Goal: Information Seeking & Learning: Learn about a topic

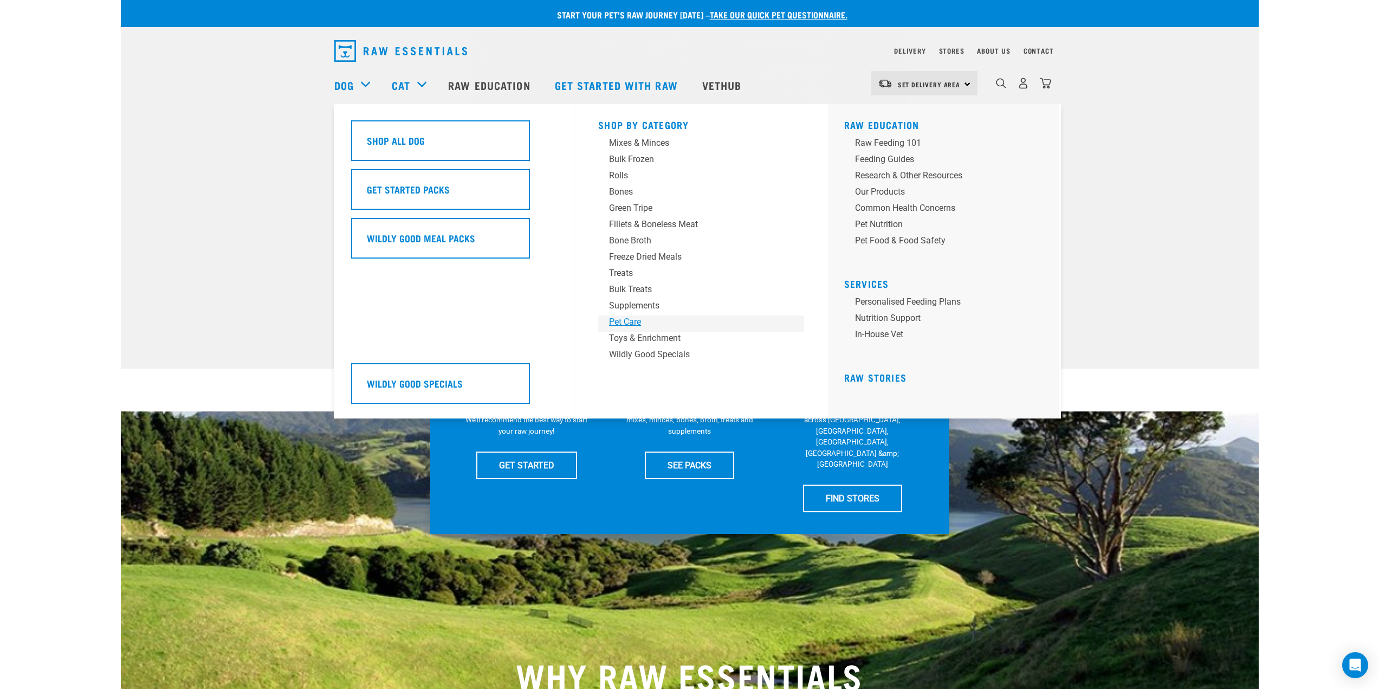
drag, startPoint x: 630, startPoint y: 322, endPoint x: 679, endPoint y: 176, distance: 154.0
click at [650, 144] on div "Mixes & Minces" at bounding box center [693, 143] width 169 height 13
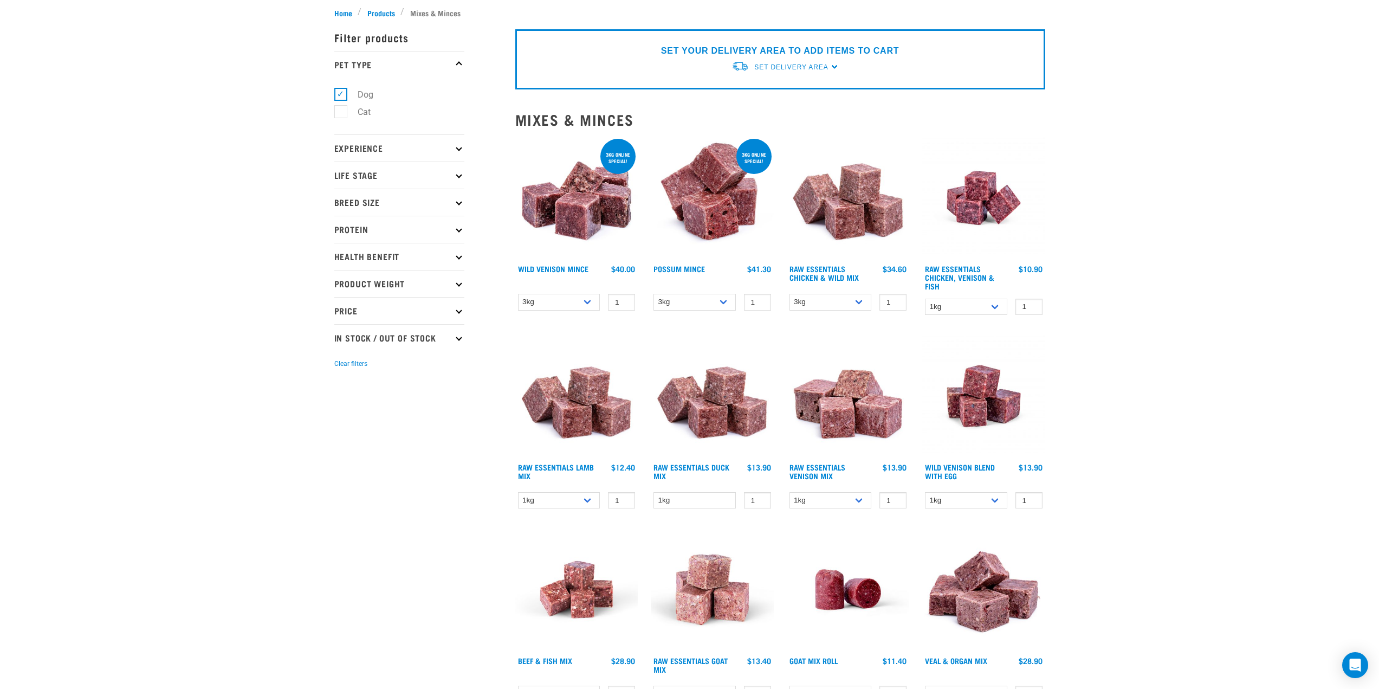
scroll to position [108, 0]
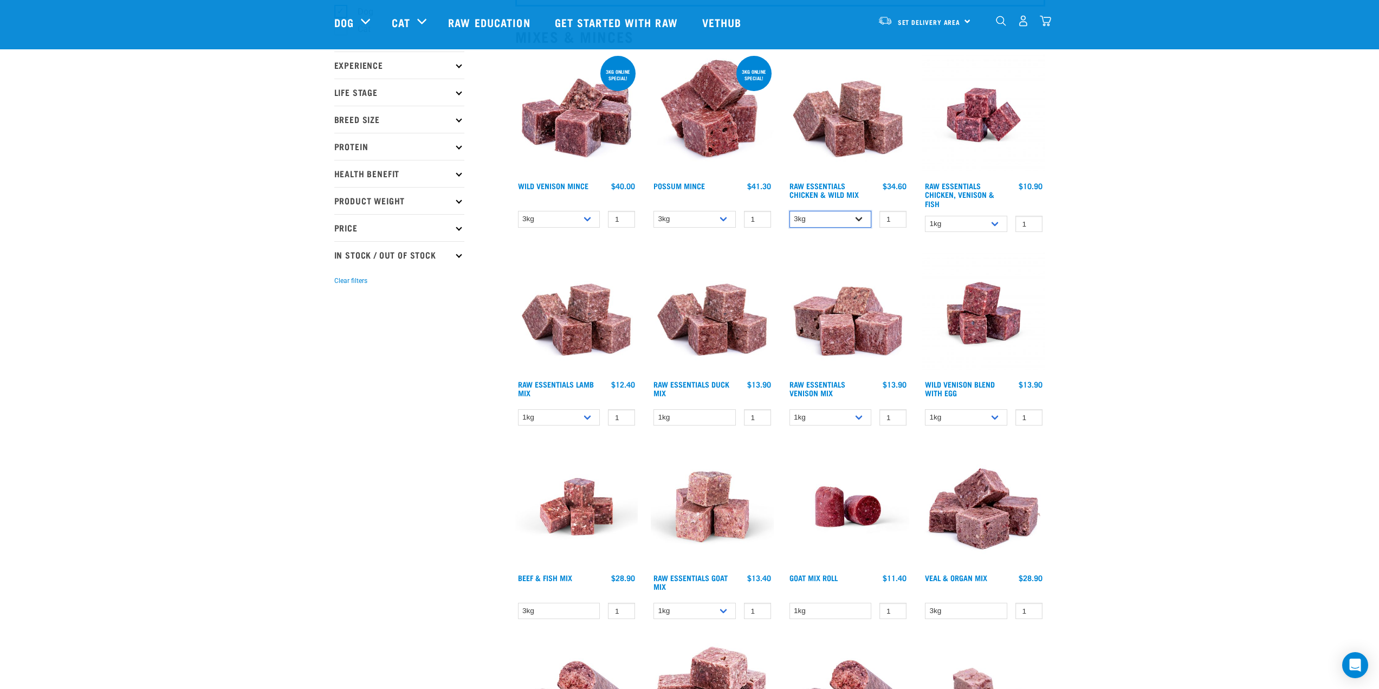
click at [834, 219] on select "3kg Bulk (10kg) Bulk (20kg)" at bounding box center [830, 219] width 82 height 17
click at [789, 211] on select "3kg Bulk (10kg) Bulk (20kg)" at bounding box center [830, 219] width 82 height 17
click at [813, 220] on select "3kg Bulk (10kg) Bulk (20kg)" at bounding box center [830, 219] width 82 height 17
click at [789, 211] on select "3kg Bulk (10kg) Bulk (20kg)" at bounding box center [830, 219] width 82 height 17
click at [808, 219] on select "3kg Bulk (10kg) Bulk (20kg)" at bounding box center [830, 219] width 82 height 17
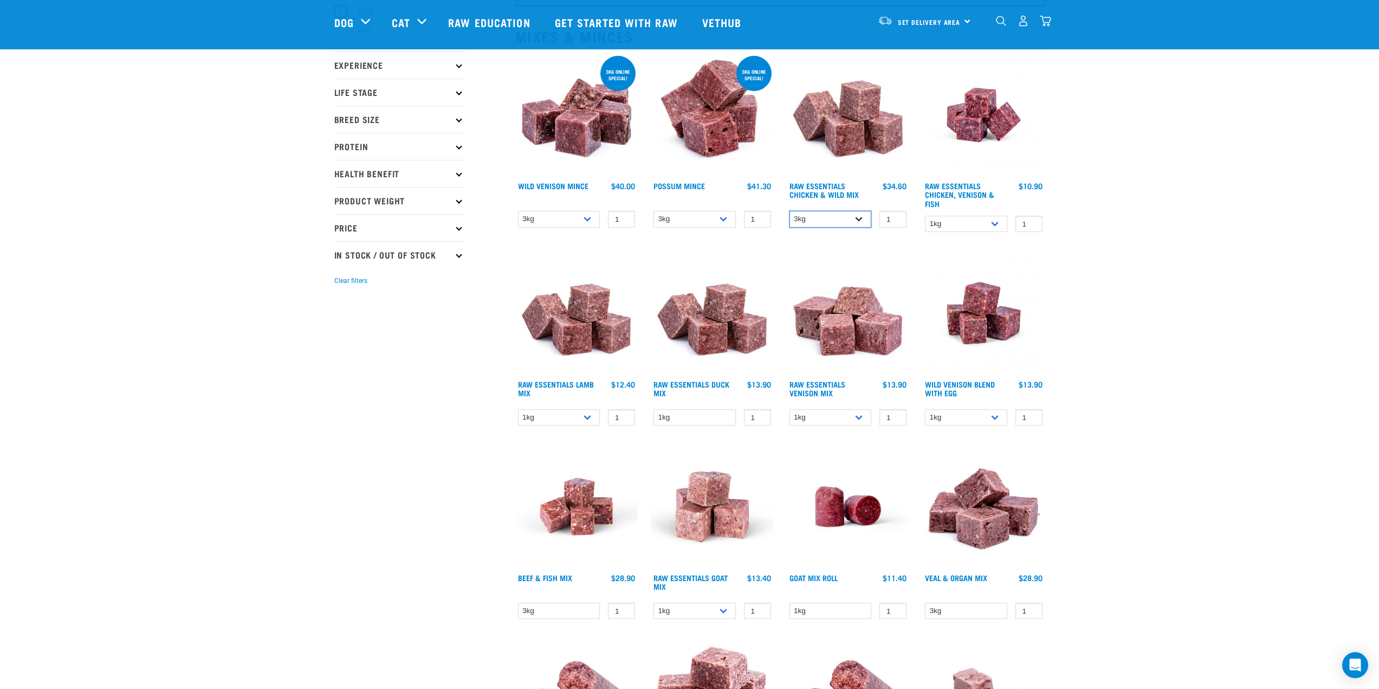
select select "731"
click at [789, 211] on select "3kg Bulk (10kg) Bulk (20kg)" at bounding box center [830, 219] width 82 height 17
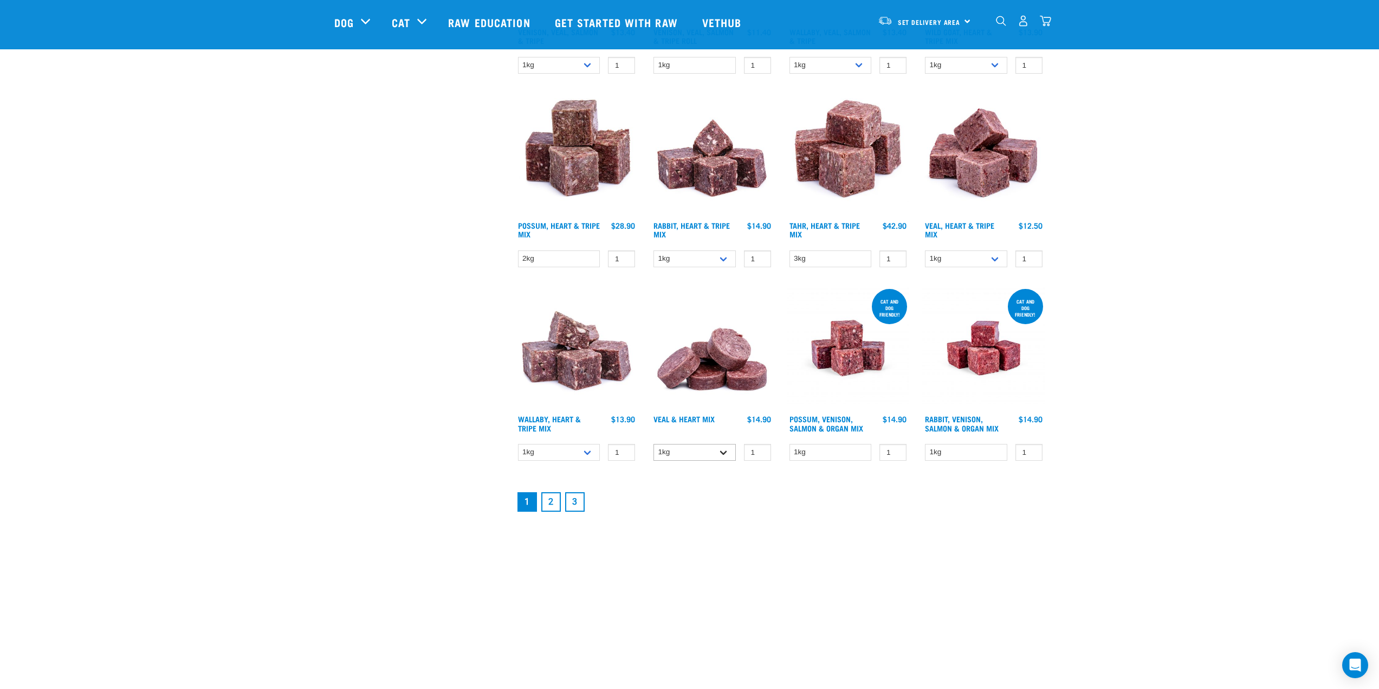
scroll to position [1246, 0]
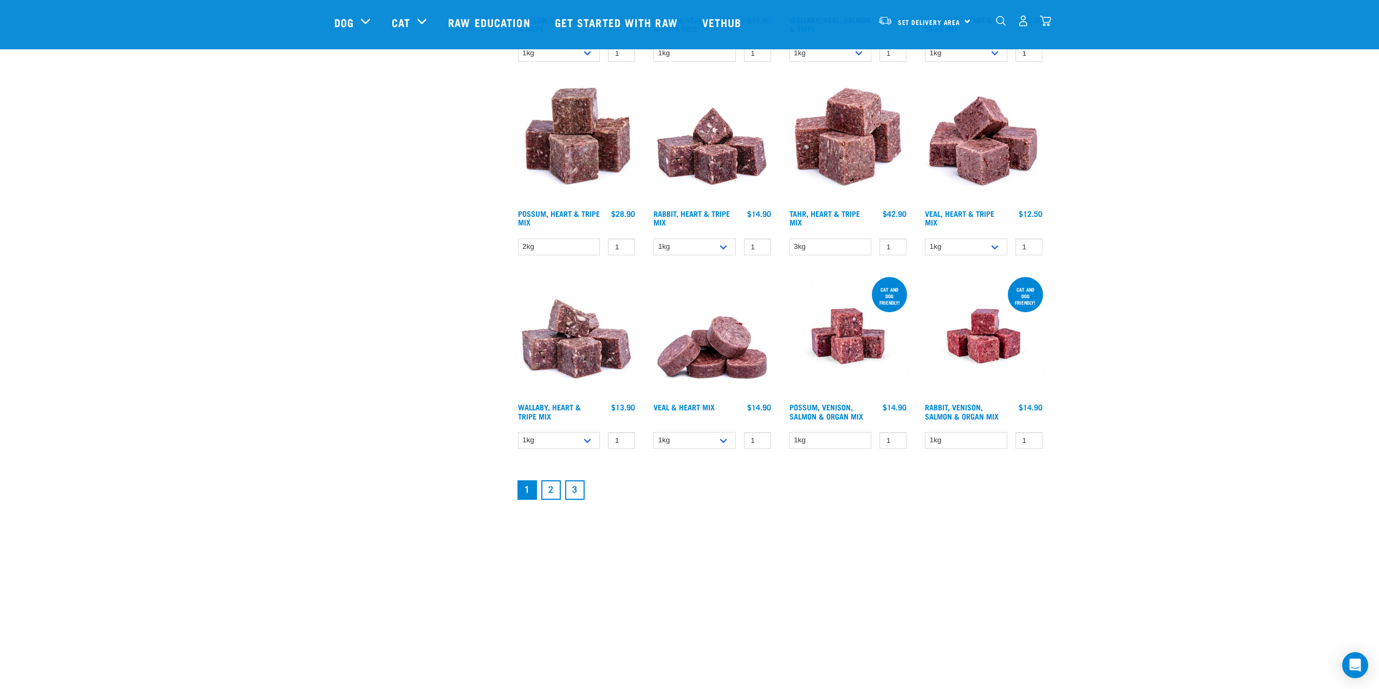
click at [554, 484] on link "2" at bounding box center [551, 490] width 20 height 20
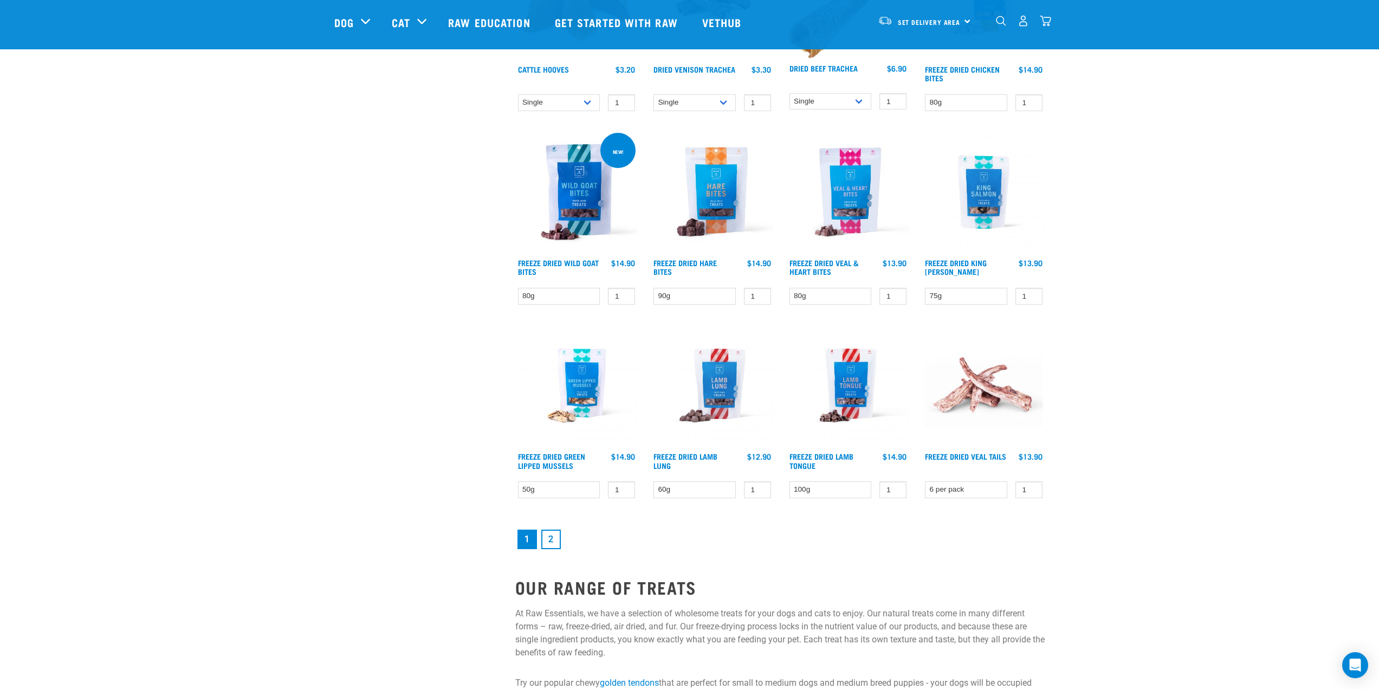
scroll to position [1300, 0]
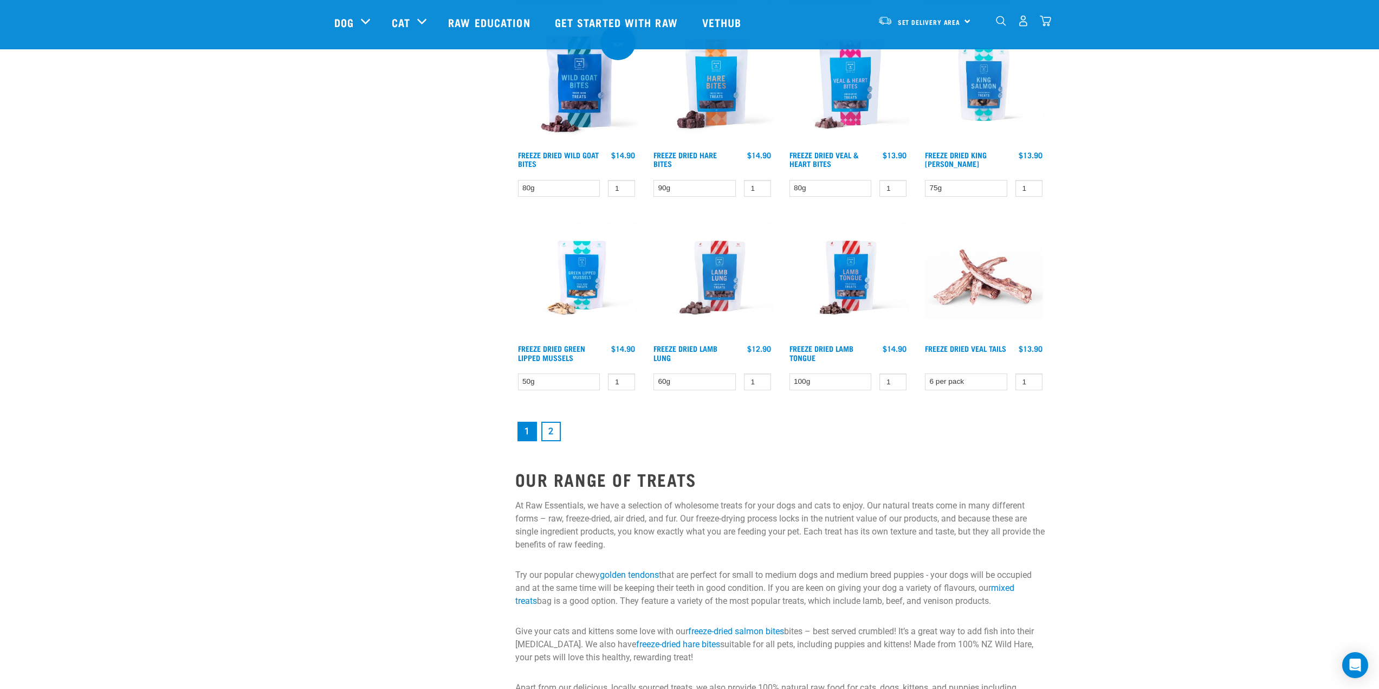
click at [546, 426] on link "2" at bounding box center [551, 432] width 20 height 20
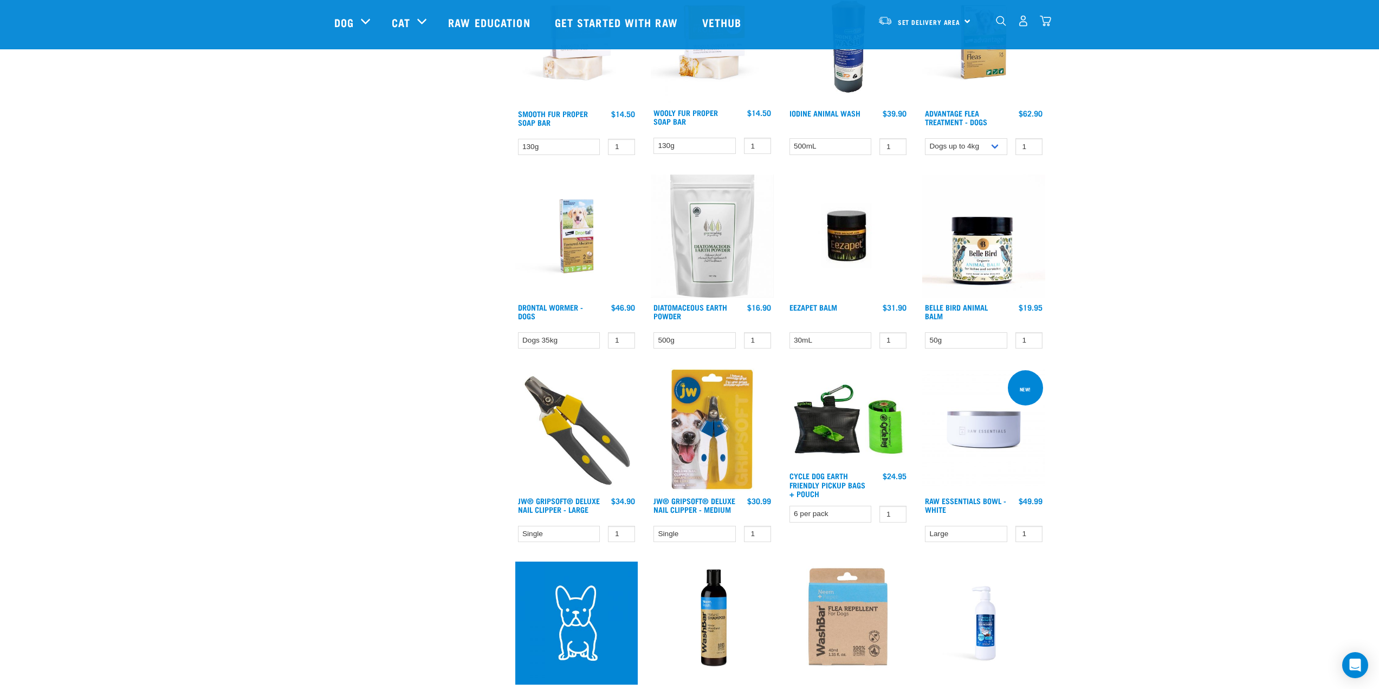
scroll to position [759, 0]
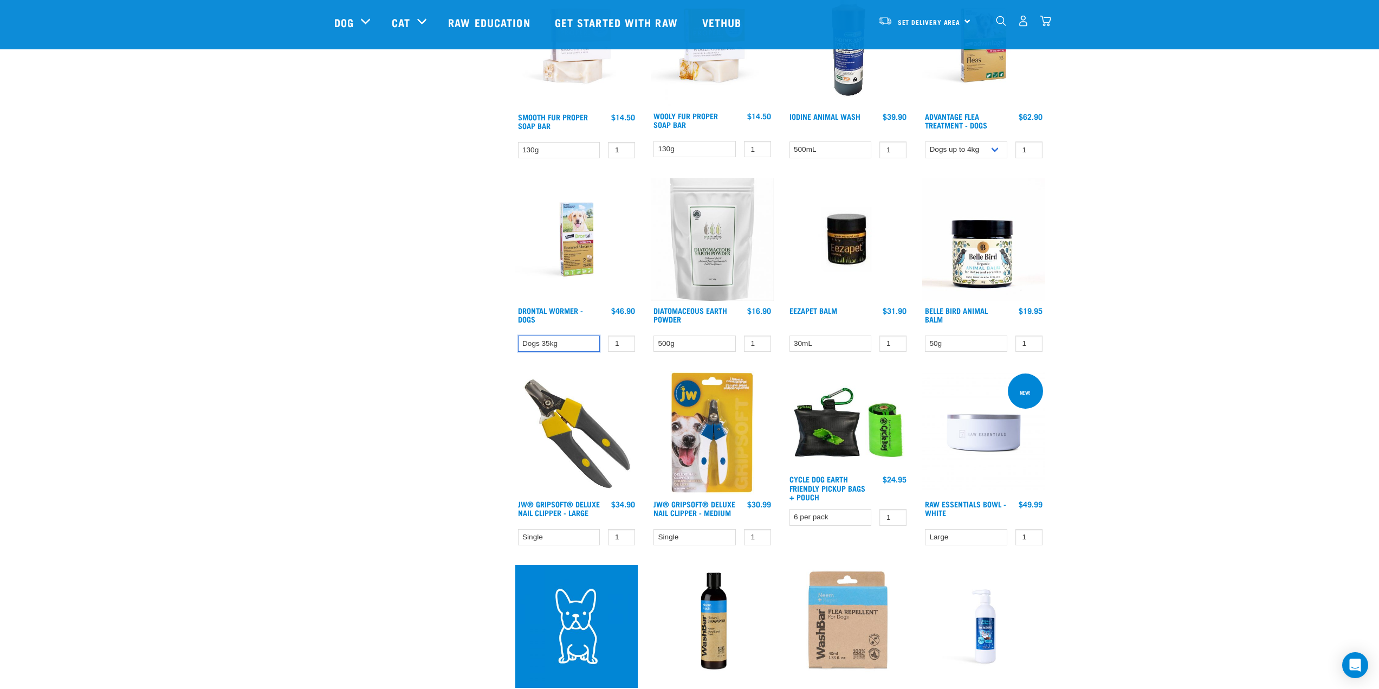
click at [558, 338] on select "Dogs 35kg" at bounding box center [559, 343] width 82 height 17
click at [1237, 220] on div "Start your pet’s raw journey today – take our quick pet questionnaire. Delivery…" at bounding box center [690, 283] width 1138 height 2084
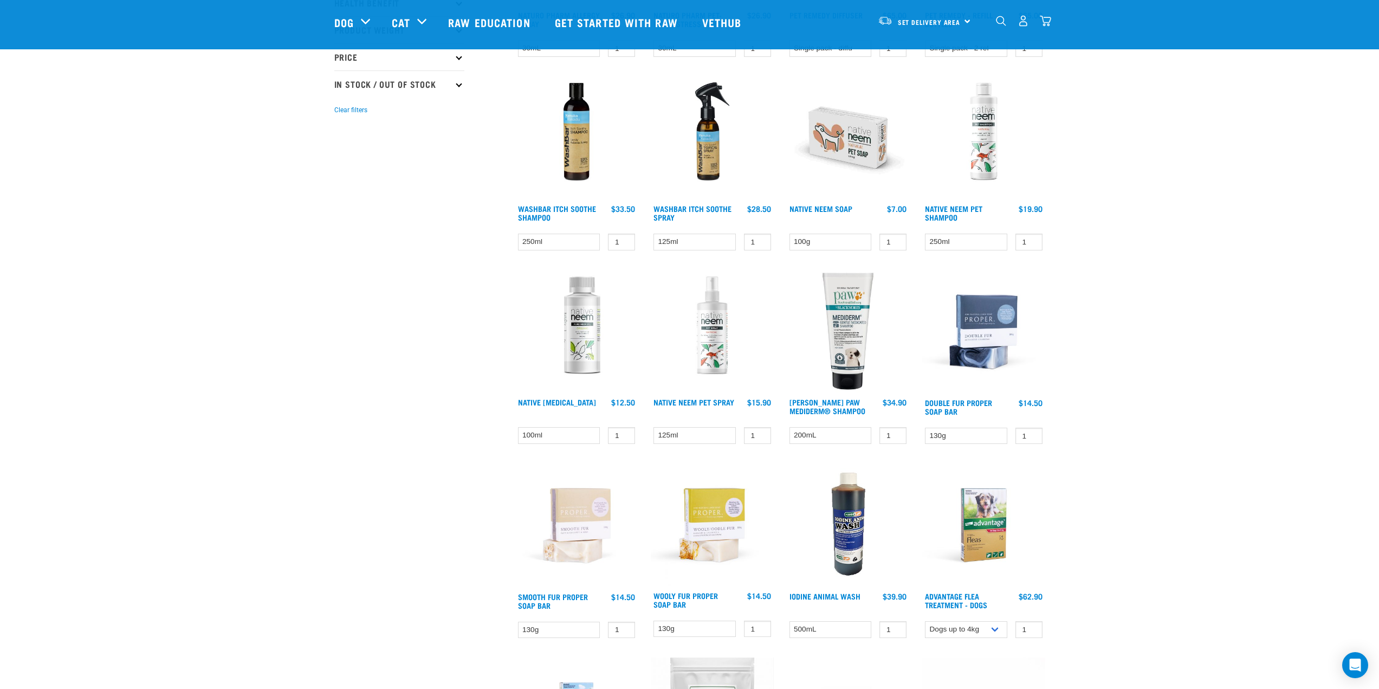
scroll to position [271, 0]
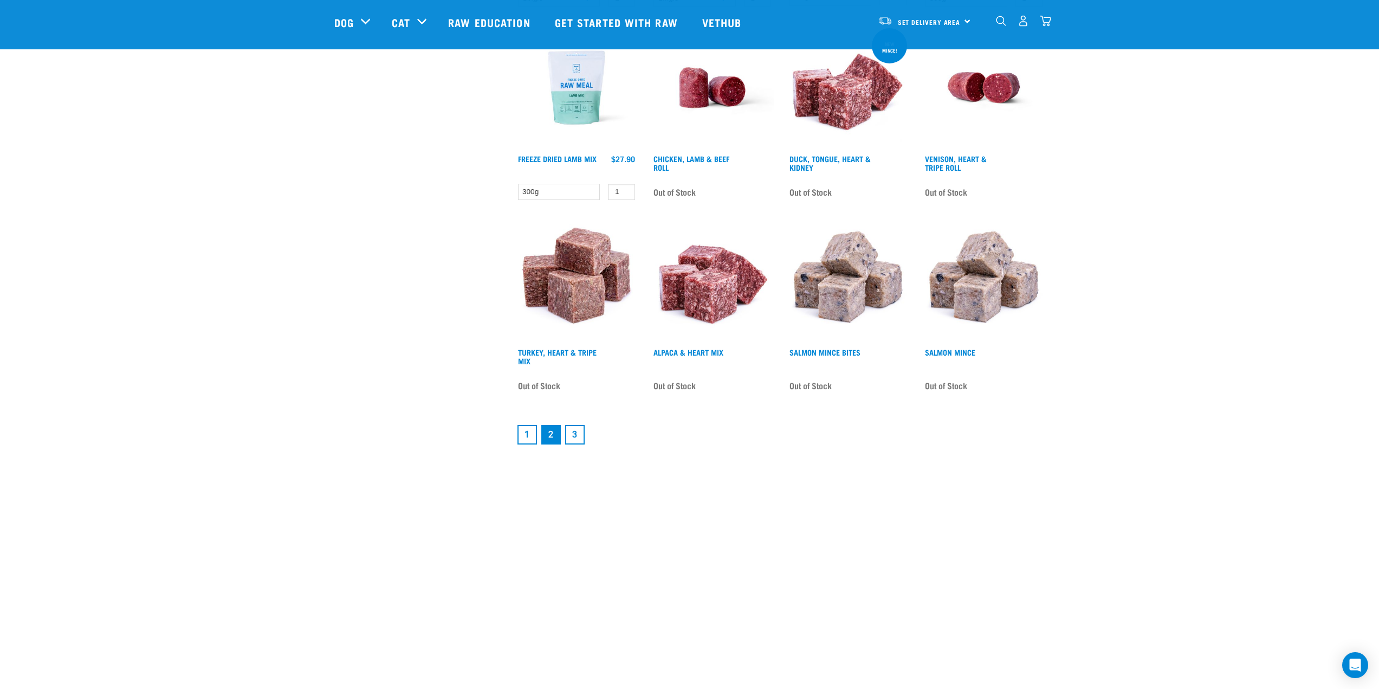
scroll to position [1300, 0]
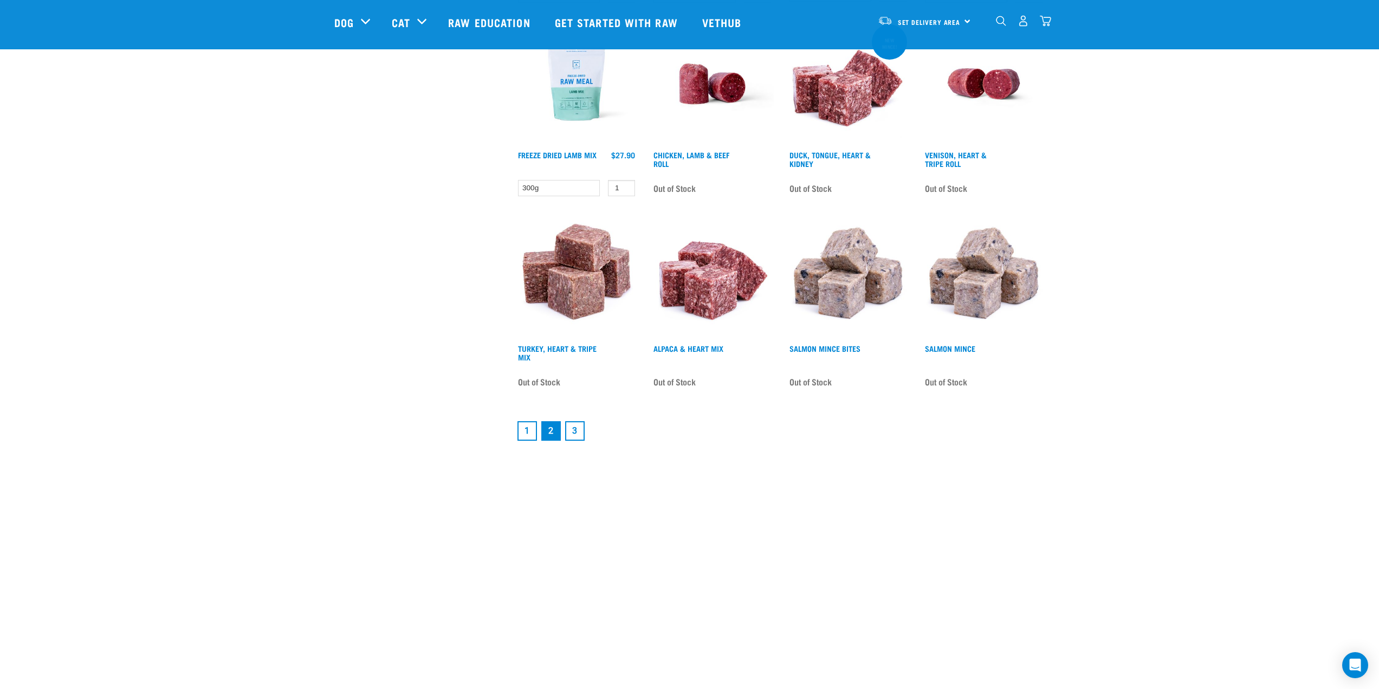
click at [573, 438] on link "3" at bounding box center [575, 431] width 20 height 20
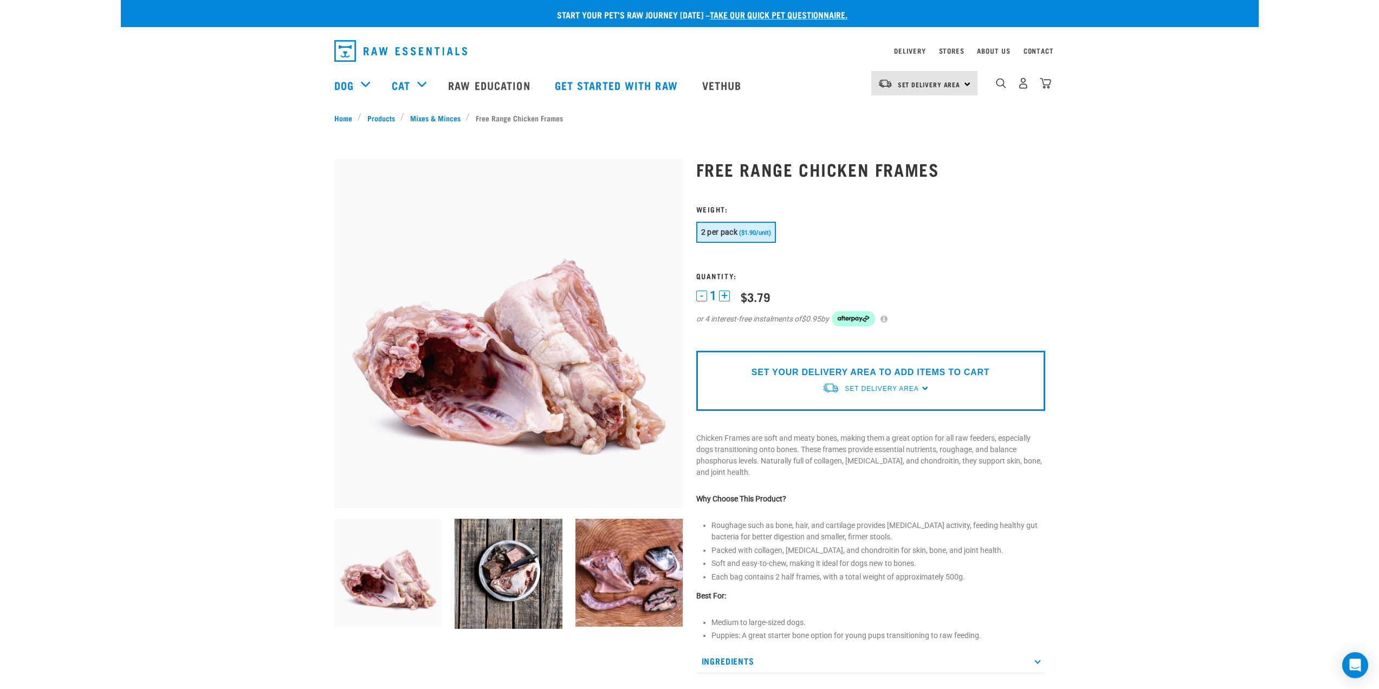
click at [605, 575] on img at bounding box center [629, 572] width 108 height 108
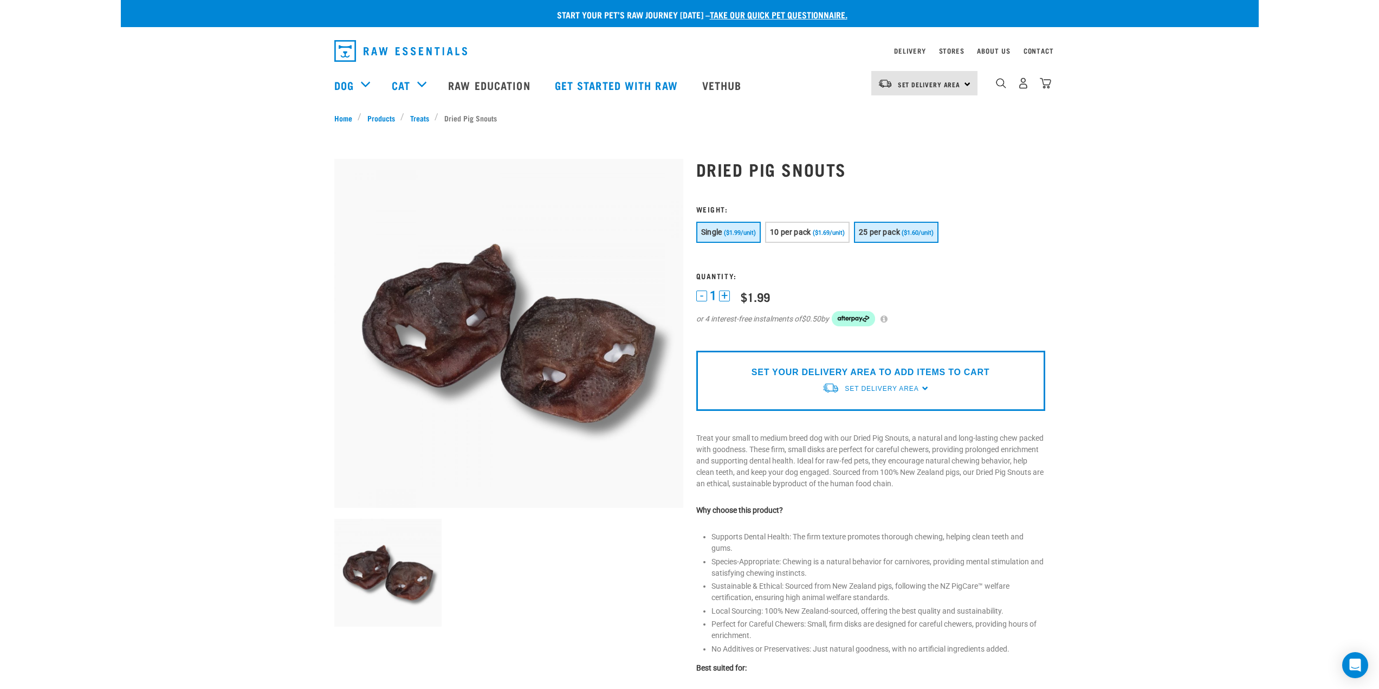
click at [915, 238] on button "25 per pack ($1.60/unit)" at bounding box center [896, 232] width 85 height 21
click at [822, 232] on span "($1.69/unit)" at bounding box center [829, 232] width 32 height 7
click at [886, 229] on span "25 per pack" at bounding box center [879, 232] width 41 height 9
click at [807, 230] on span "10 per pack" at bounding box center [790, 232] width 41 height 9
click at [809, 234] on span "10 per pack" at bounding box center [790, 232] width 41 height 9
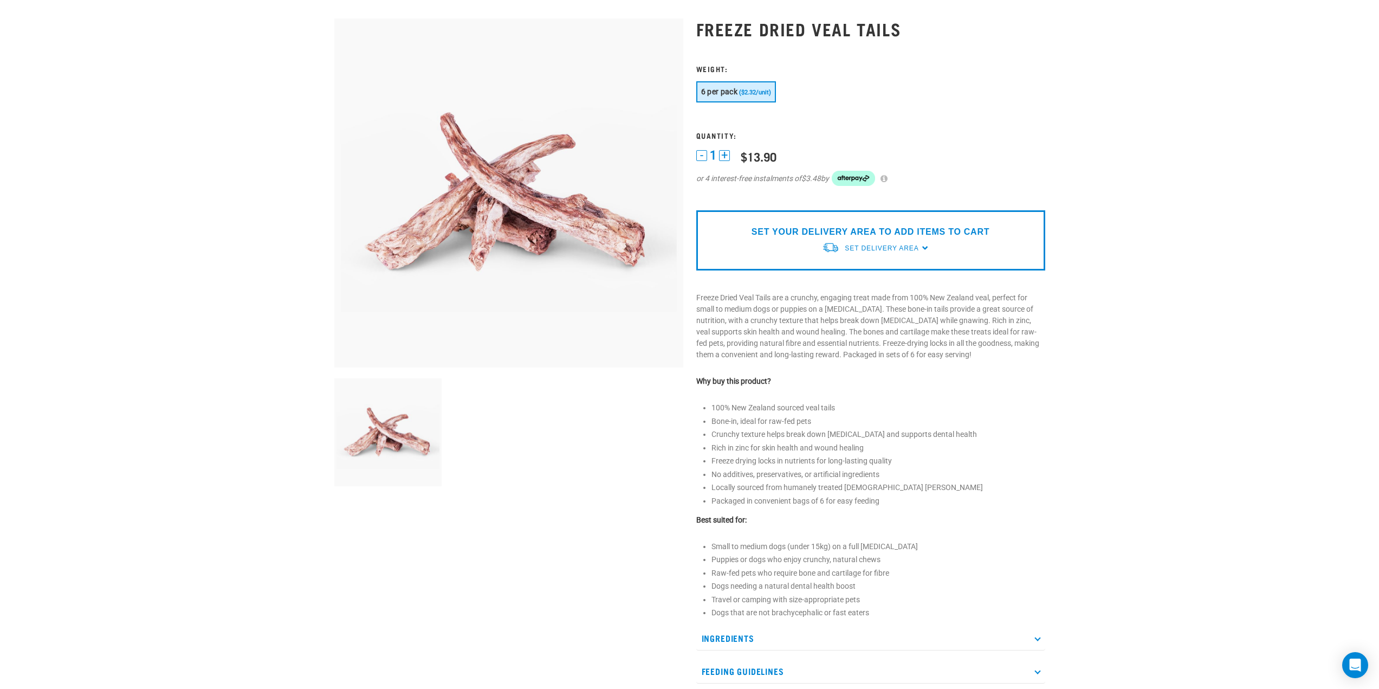
scroll to position [163, 0]
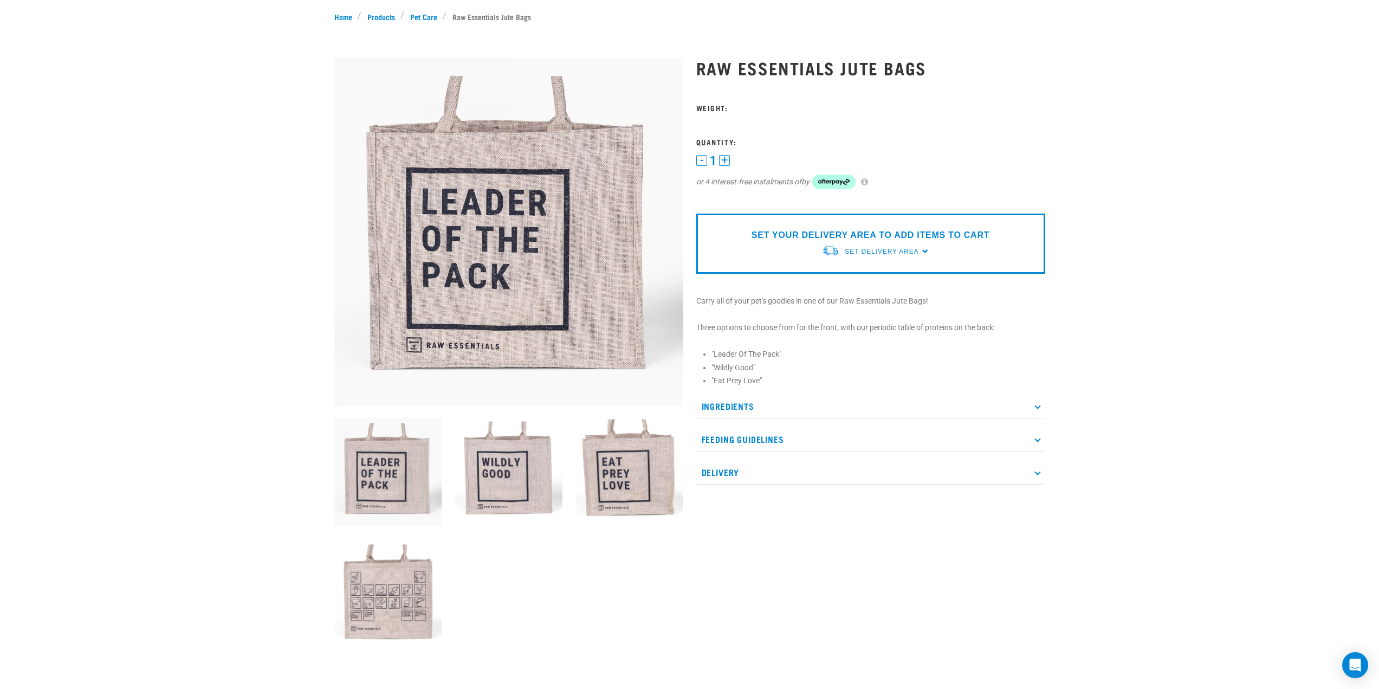
scroll to position [108, 0]
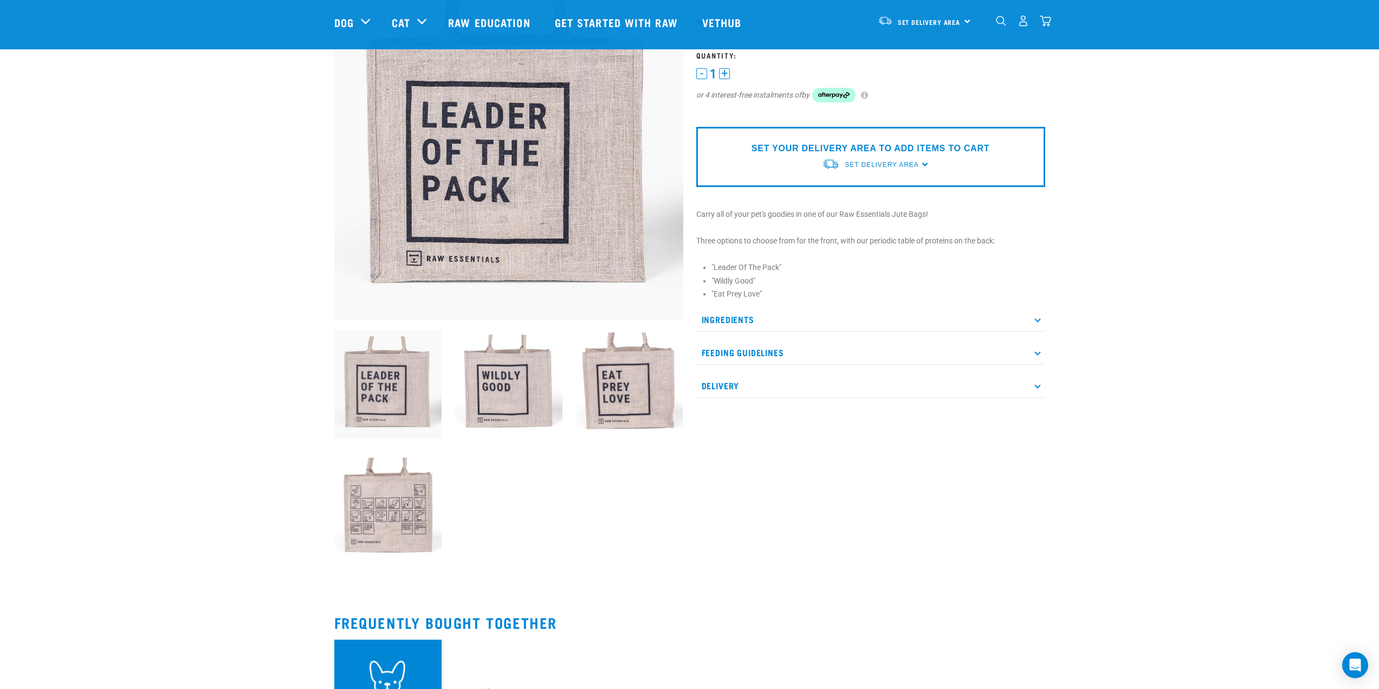
click at [399, 511] on img at bounding box center [388, 507] width 108 height 108
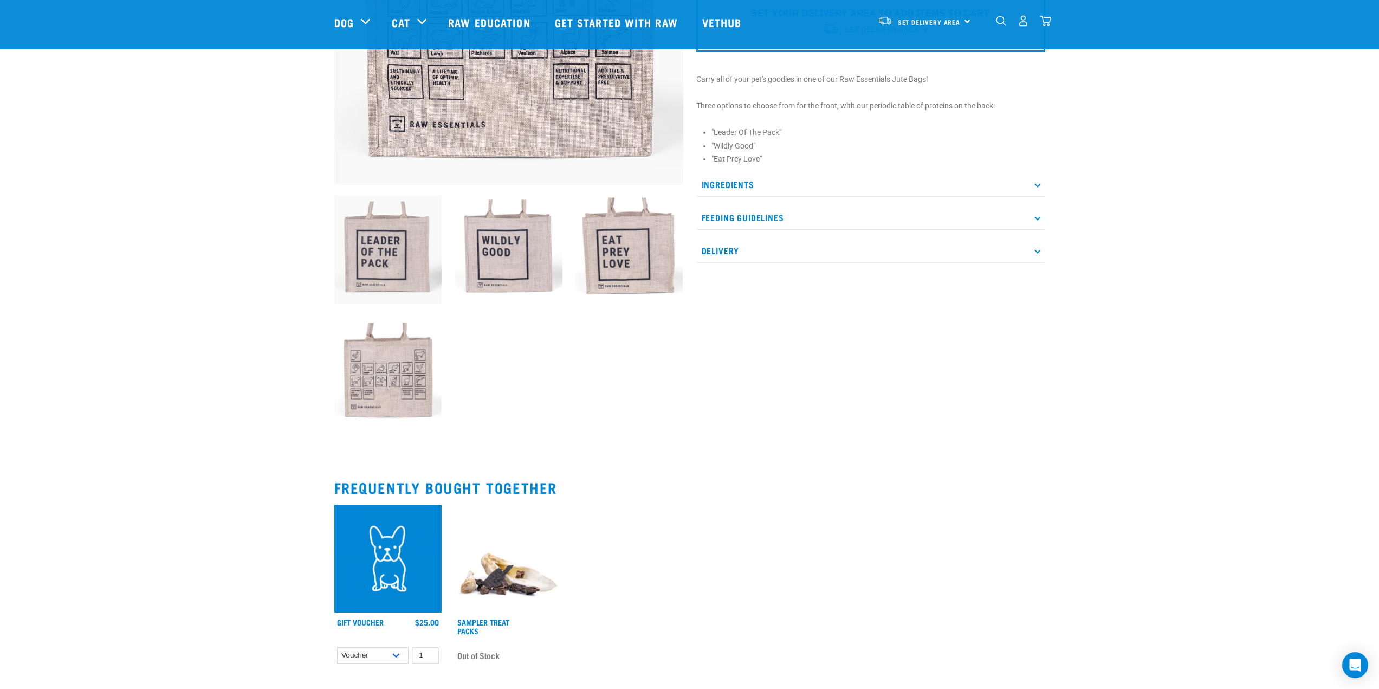
scroll to position [379, 0]
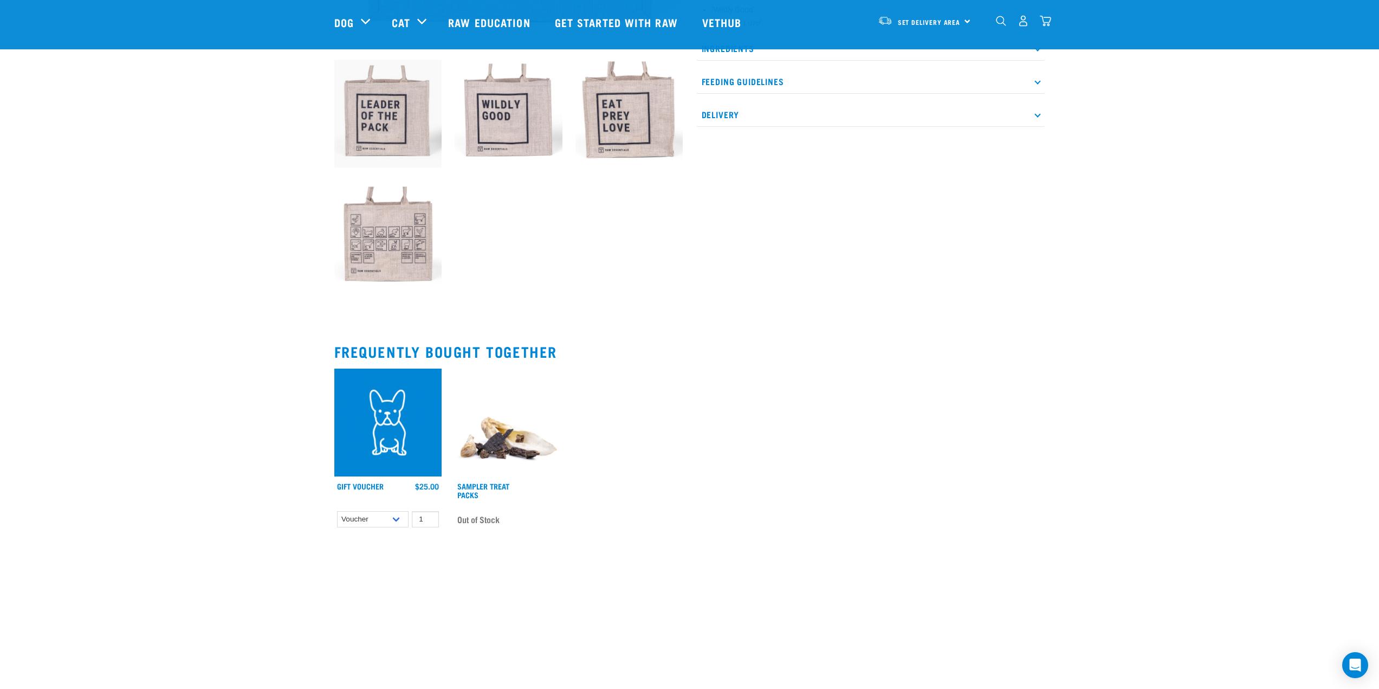
click at [501, 443] on img at bounding box center [509, 422] width 108 height 108
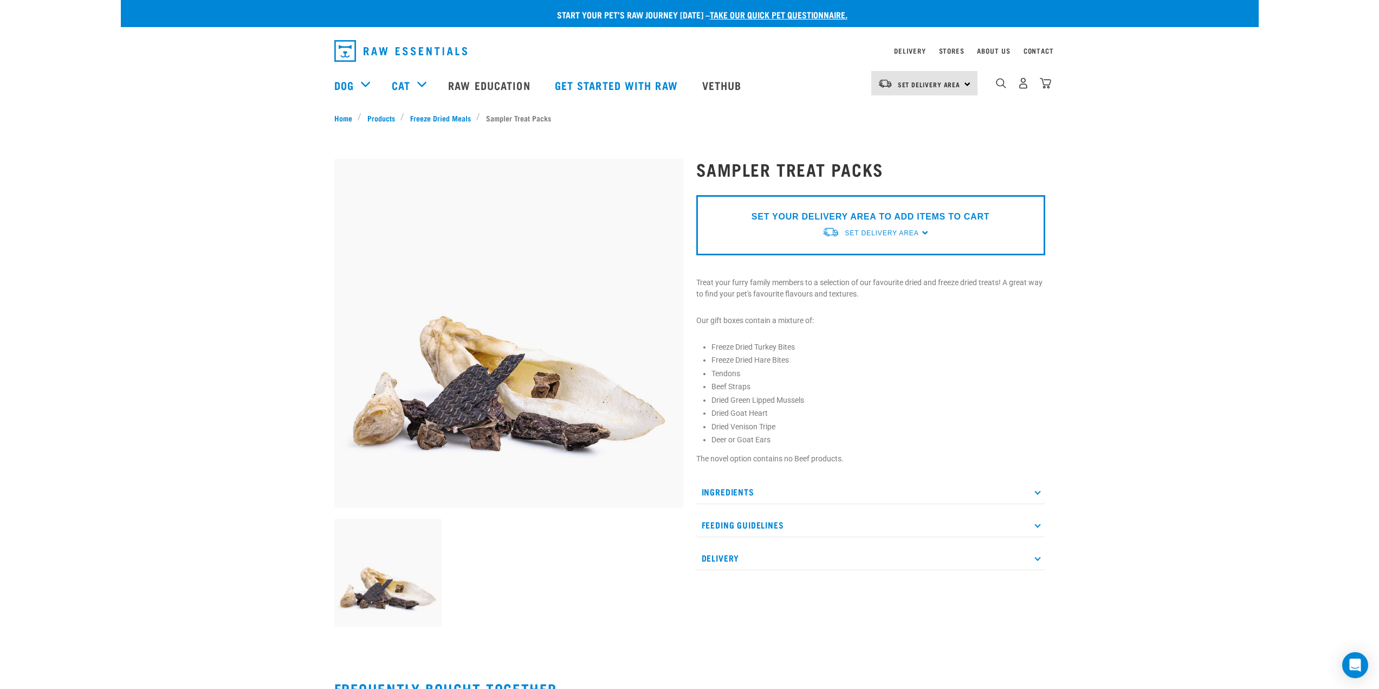
click at [748, 490] on p "Ingredients" at bounding box center [870, 491] width 349 height 24
click at [743, 522] on div "Ingredients Feeding Guidelines Mental Stimulation Reward Friendly 100% Natural …" at bounding box center [870, 531] width 349 height 104
click at [741, 530] on p "Feeding Guidelines" at bounding box center [870, 538] width 349 height 24
click at [736, 531] on p "Feeding Guidelines" at bounding box center [870, 538] width 349 height 24
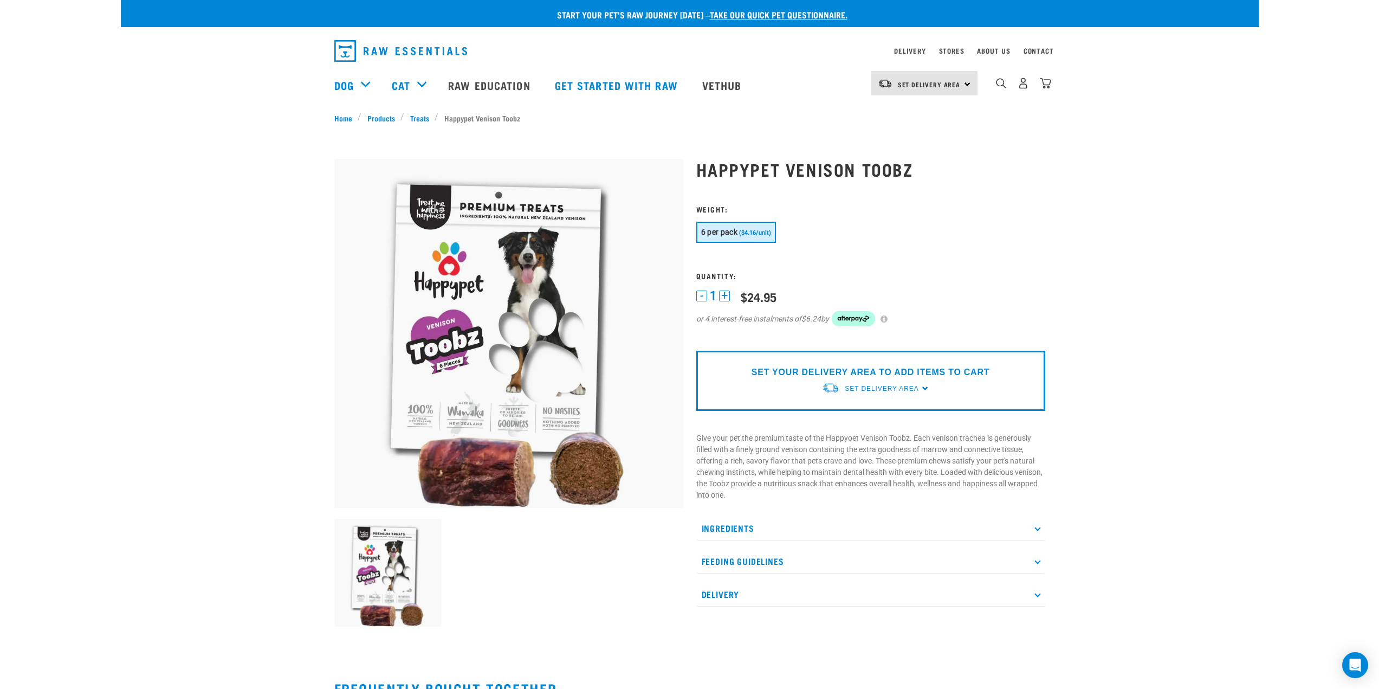
click at [761, 559] on p "Feeding Guidelines" at bounding box center [870, 561] width 349 height 24
click at [763, 556] on p "Feeding Guidelines" at bounding box center [870, 561] width 349 height 24
click at [758, 530] on p "Ingredients" at bounding box center [870, 528] width 349 height 24
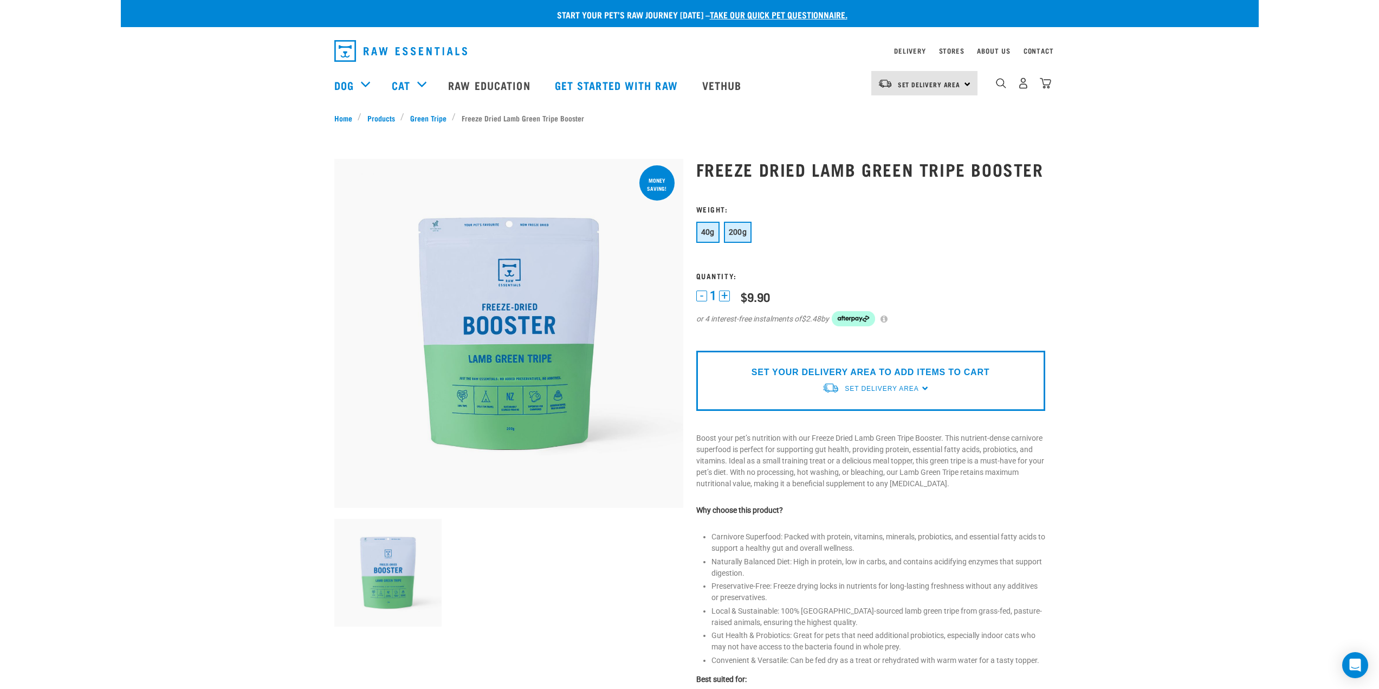
click at [736, 232] on span "200g" at bounding box center [738, 232] width 18 height 9
click at [544, 316] on img at bounding box center [508, 333] width 349 height 349
click at [713, 232] on span "40g" at bounding box center [708, 232] width 14 height 9
click at [737, 233] on span "200g" at bounding box center [738, 232] width 18 height 9
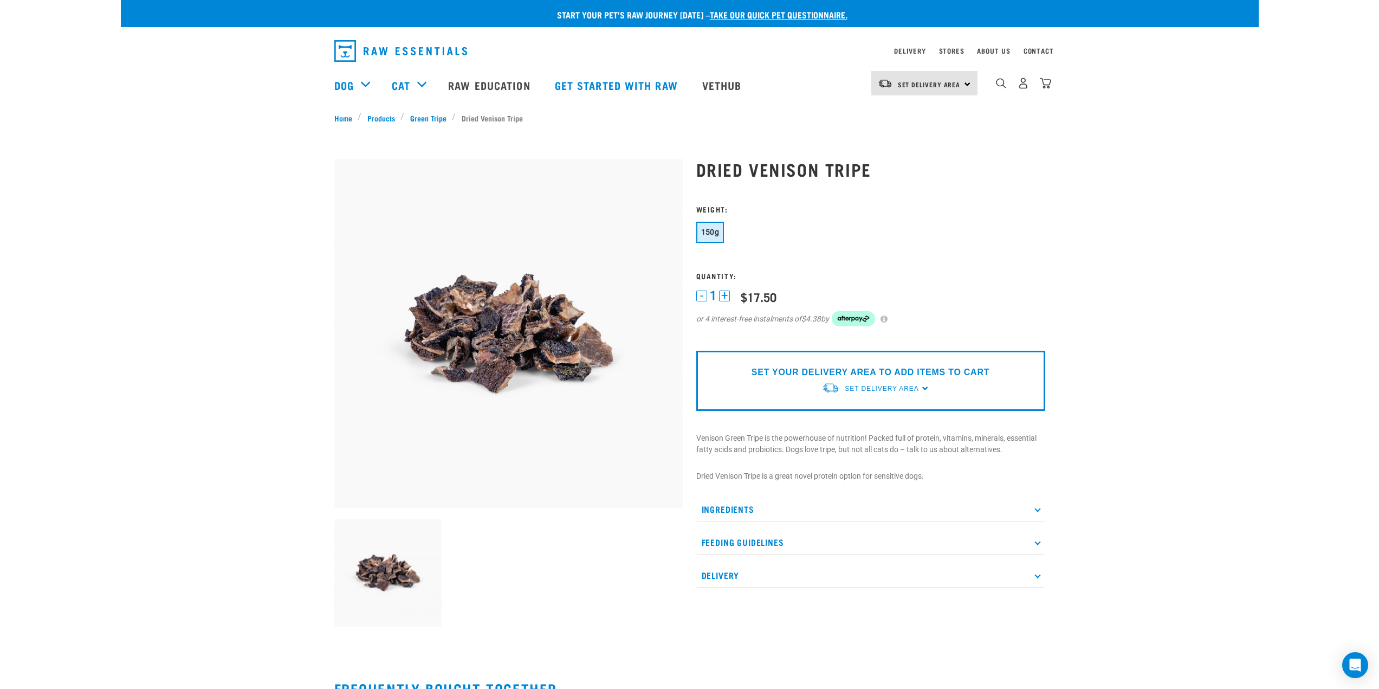
click at [810, 500] on p "Ingredients" at bounding box center [870, 509] width 349 height 24
click at [796, 576] on p "Feeding Guidelines" at bounding box center [870, 574] width 349 height 24
click at [798, 574] on p "Feeding Guidelines" at bounding box center [870, 574] width 349 height 24
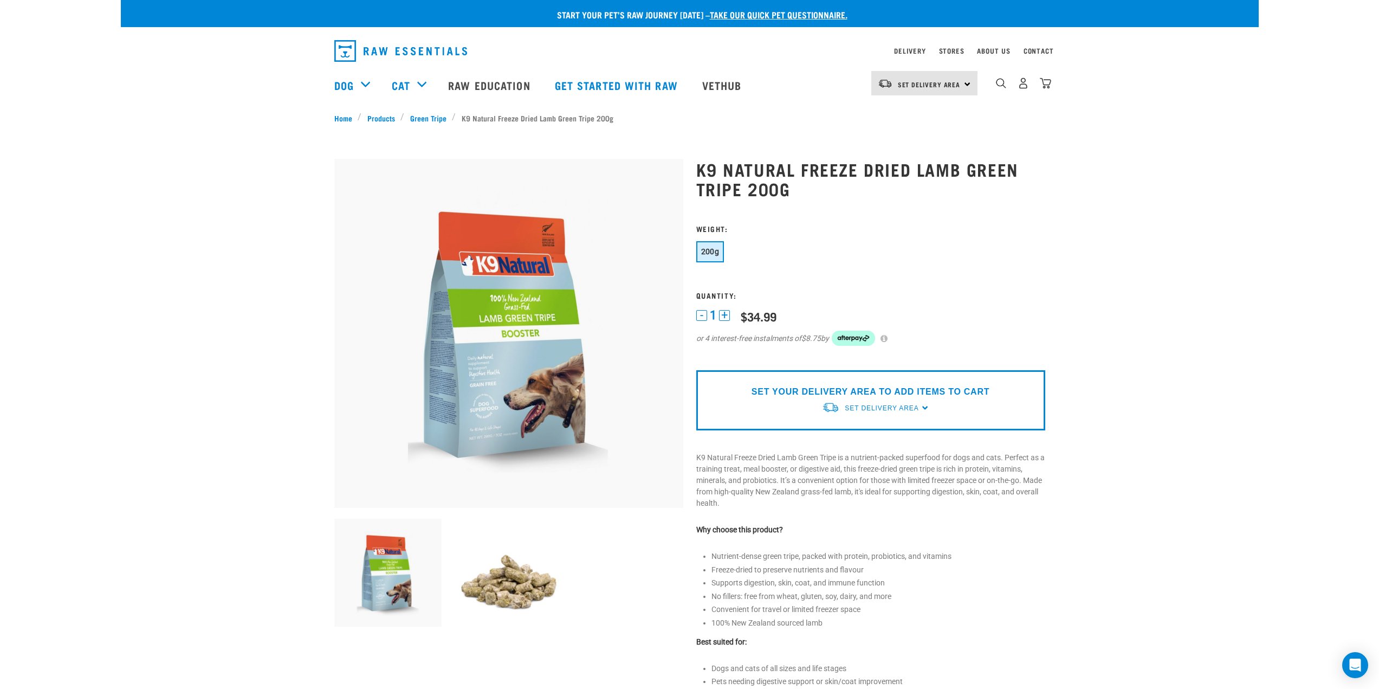
click at [518, 579] on img at bounding box center [509, 572] width 108 height 108
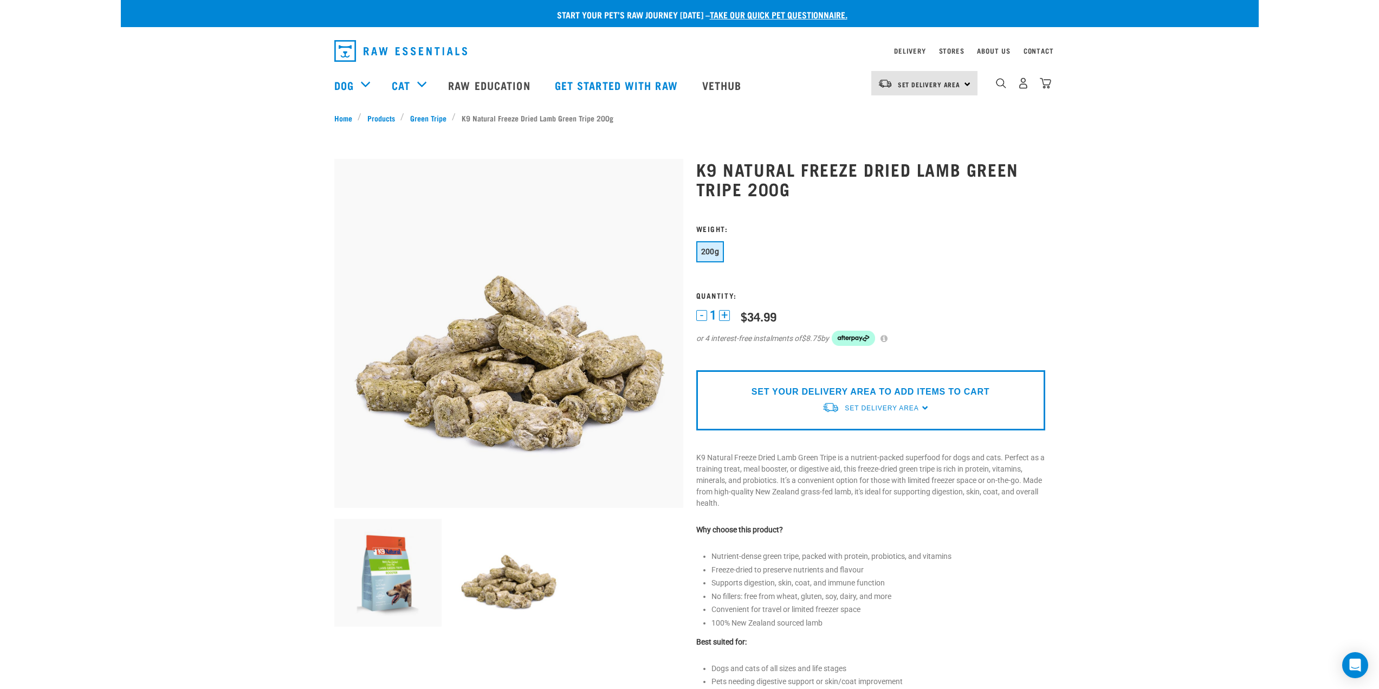
click at [380, 556] on img at bounding box center [388, 572] width 108 height 108
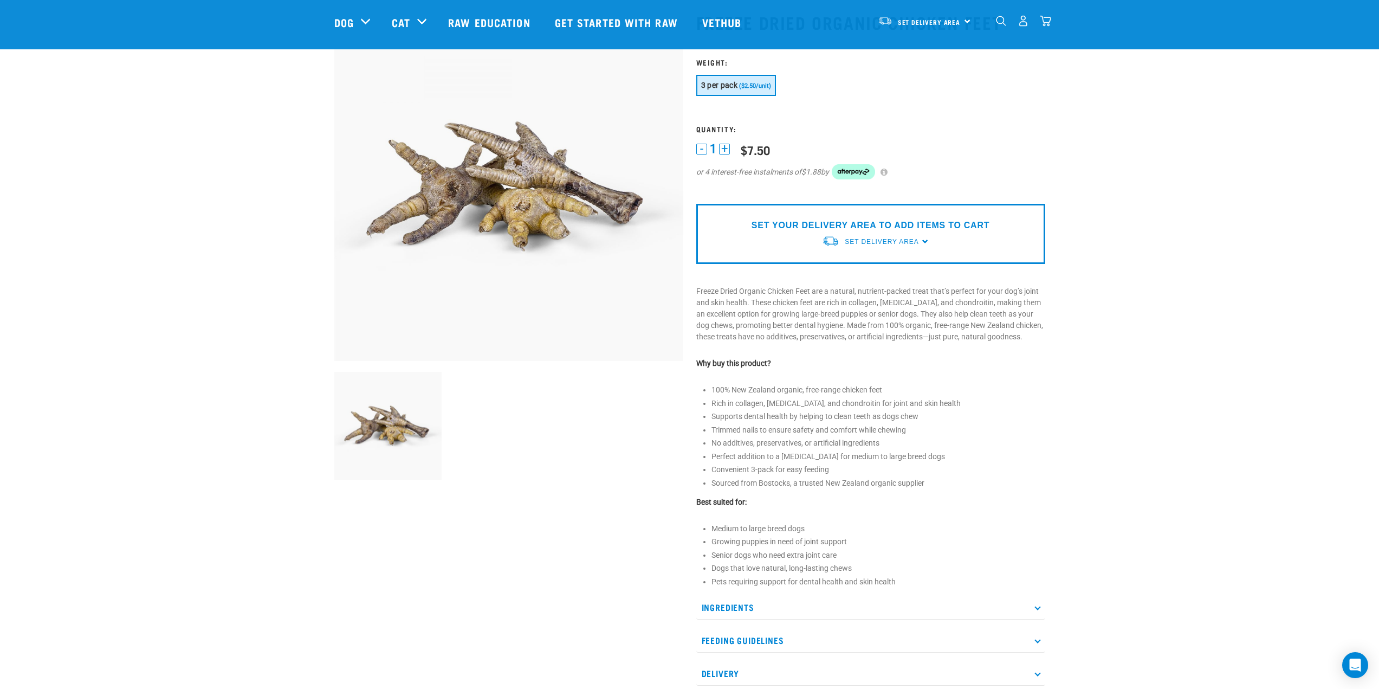
scroll to position [54, 0]
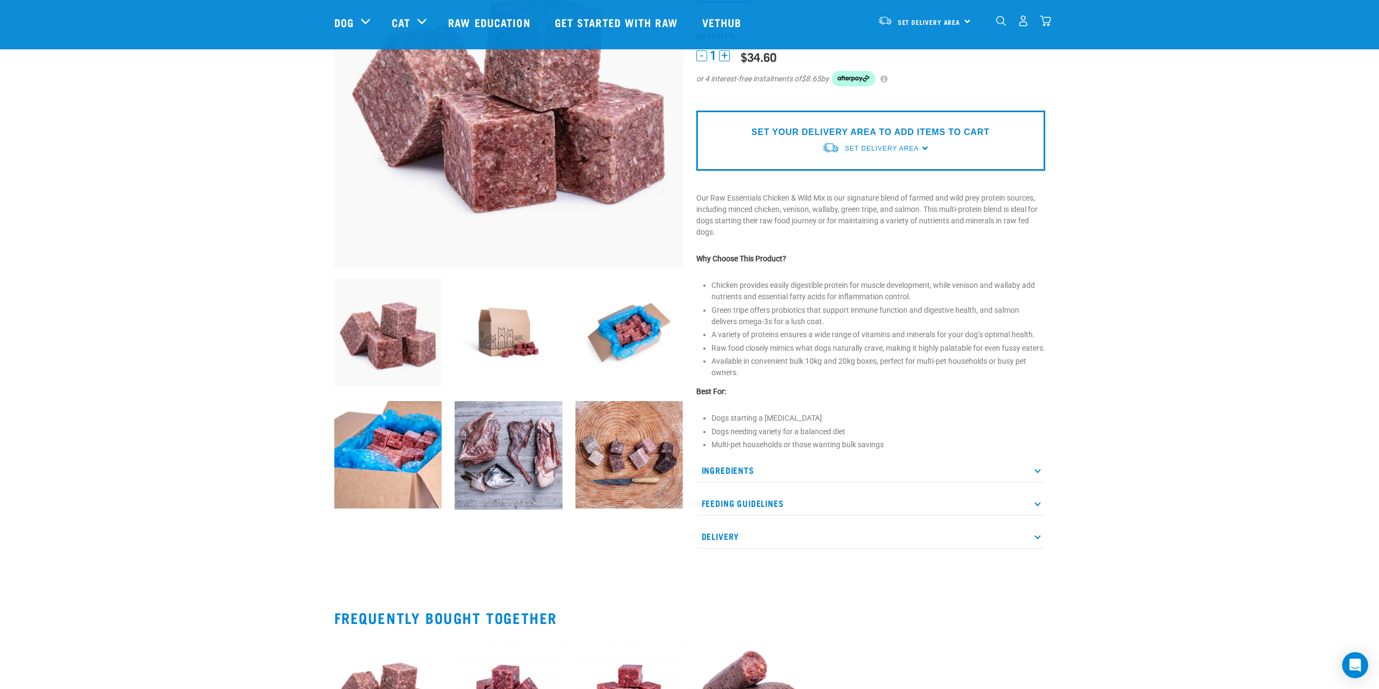
scroll to position [163, 0]
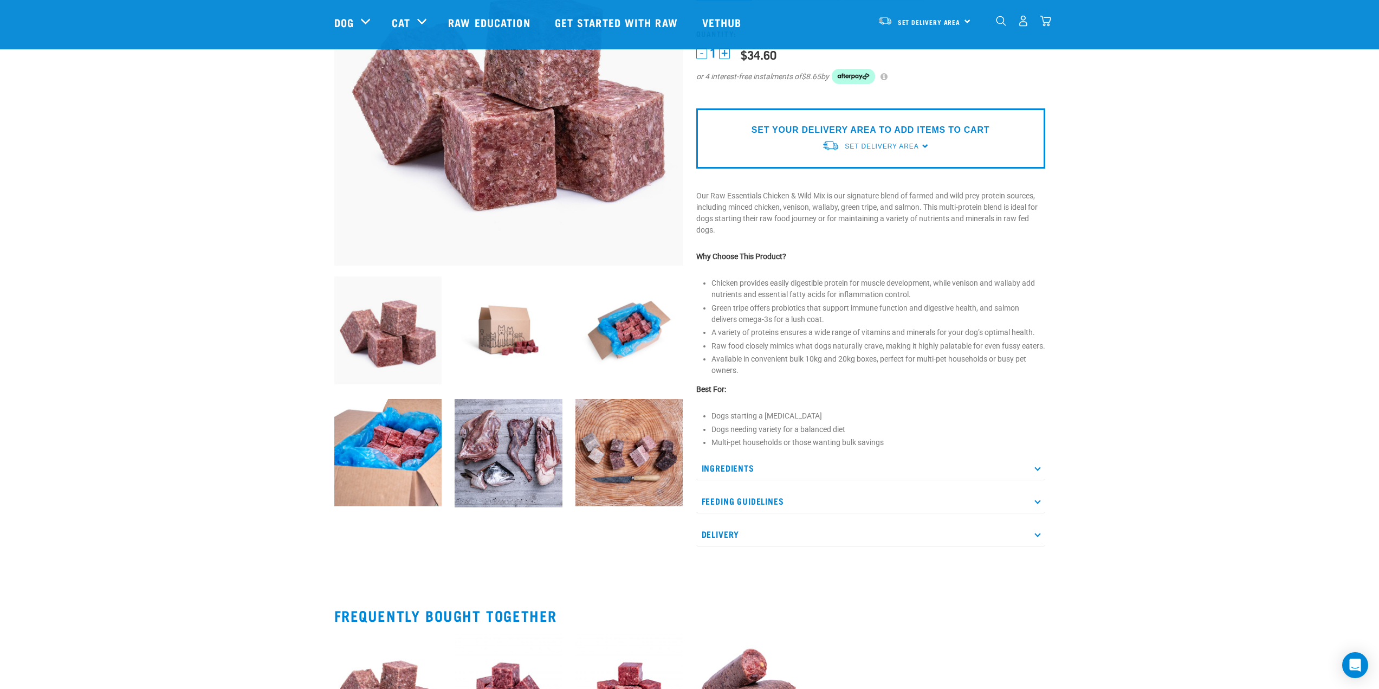
click at [611, 336] on img at bounding box center [629, 330] width 108 height 108
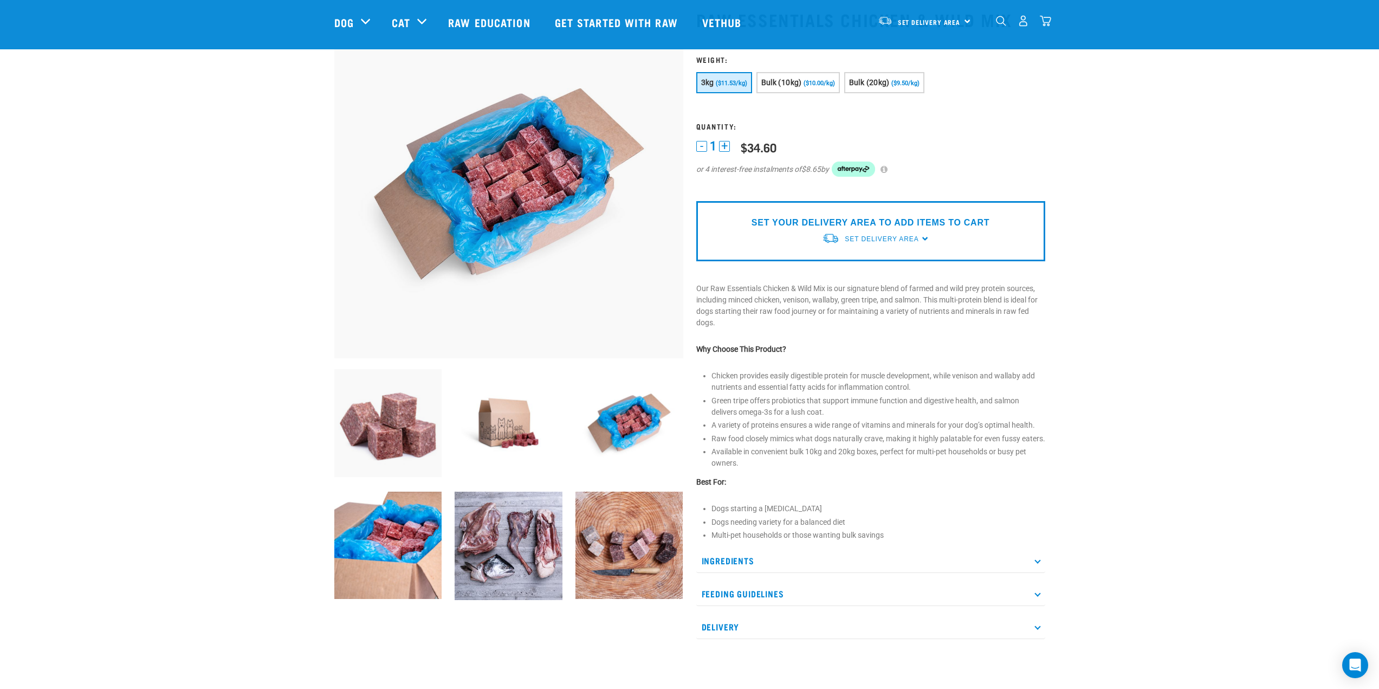
scroll to position [54, 0]
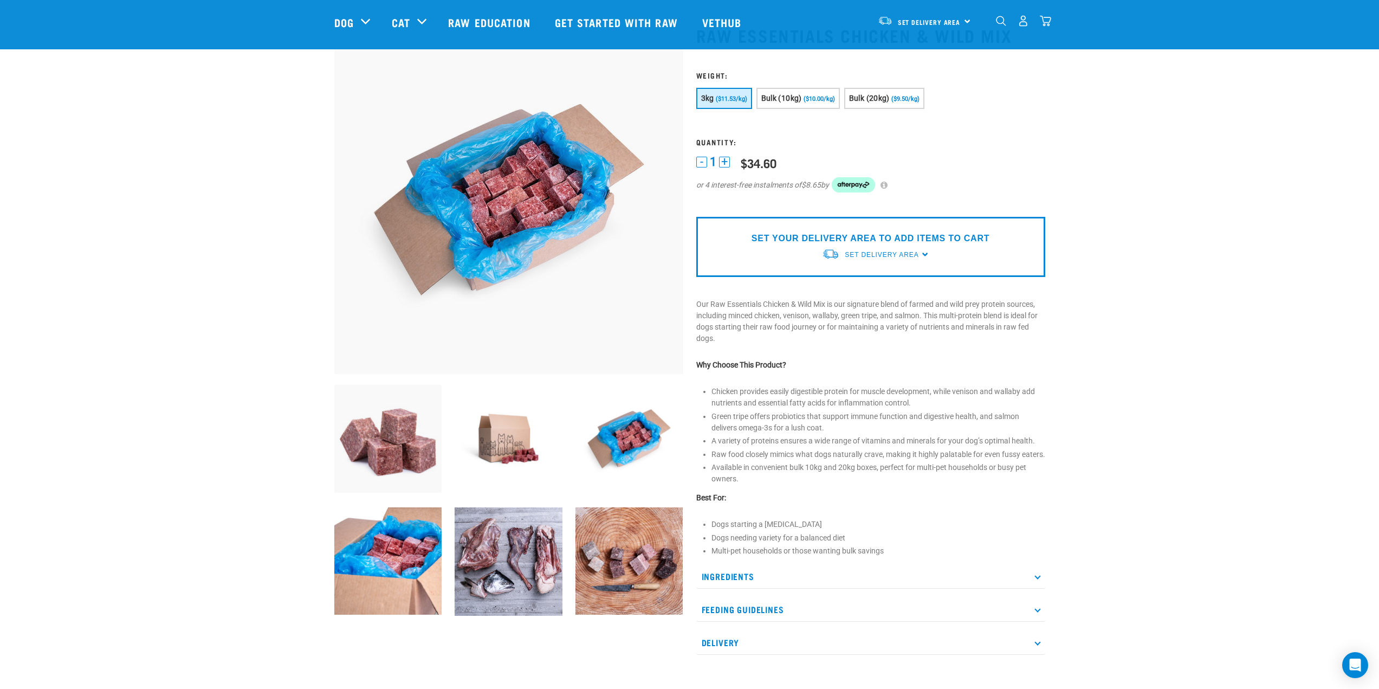
click at [535, 423] on img at bounding box center [509, 439] width 108 height 108
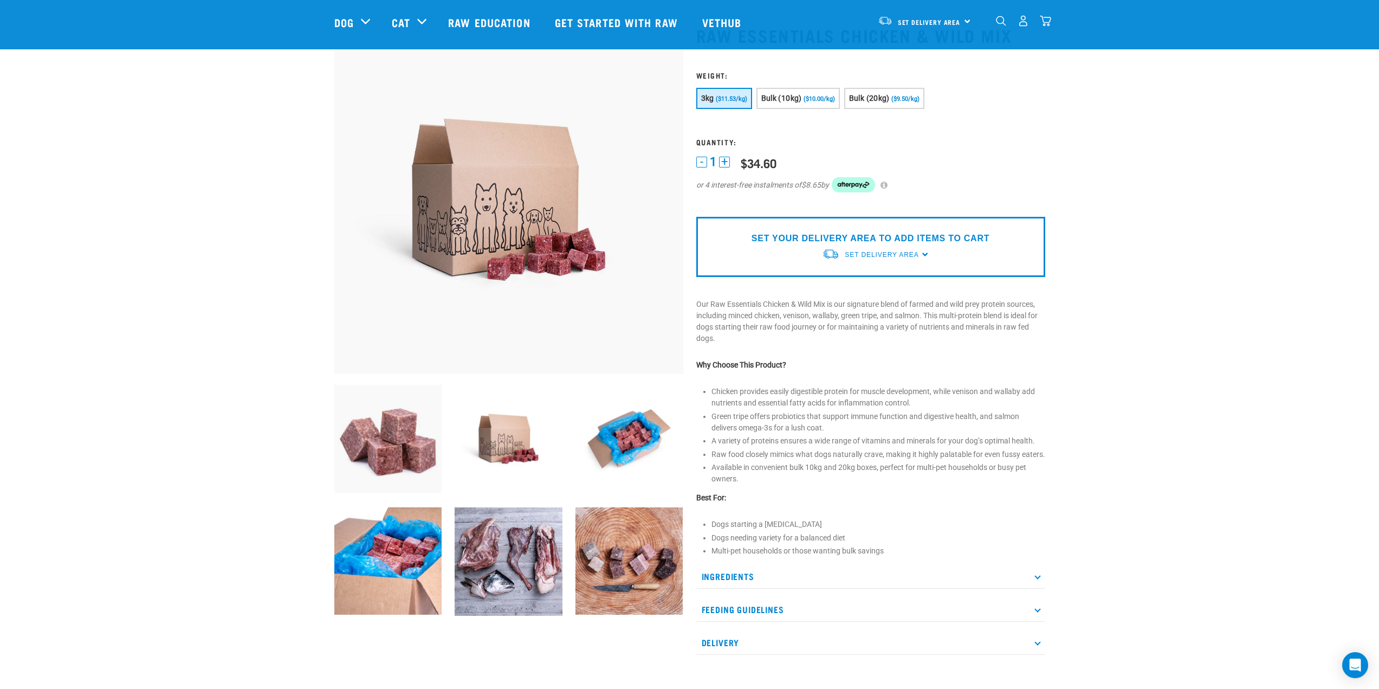
scroll to position [0, 0]
